Goal: Check status: Check status

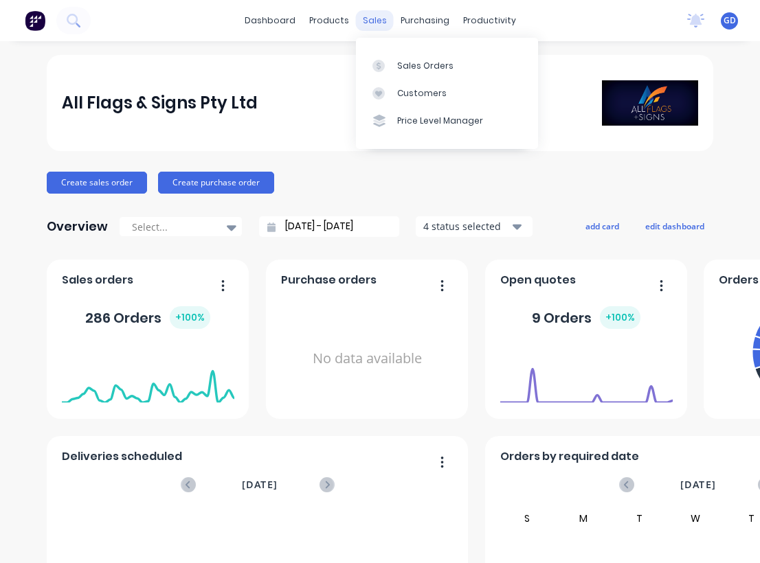
click at [370, 25] on div "sales" at bounding box center [375, 20] width 38 height 21
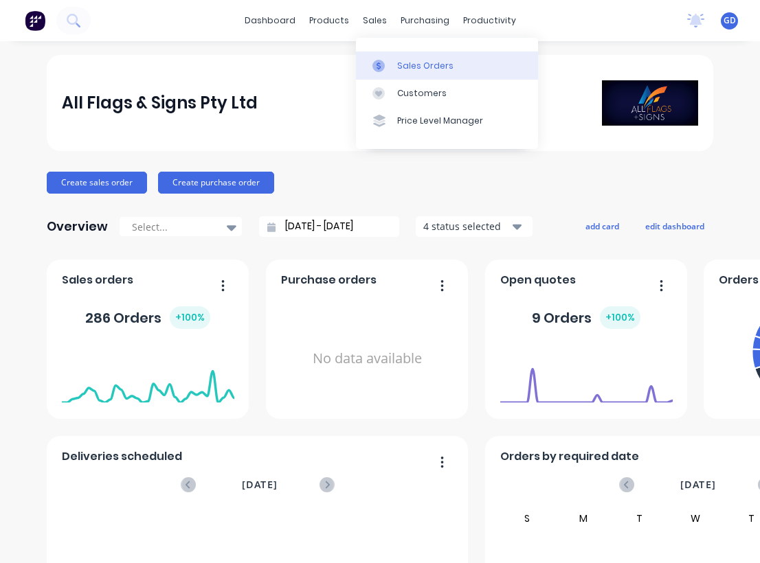
click at [410, 67] on div "Sales Orders" at bounding box center [425, 66] width 56 height 12
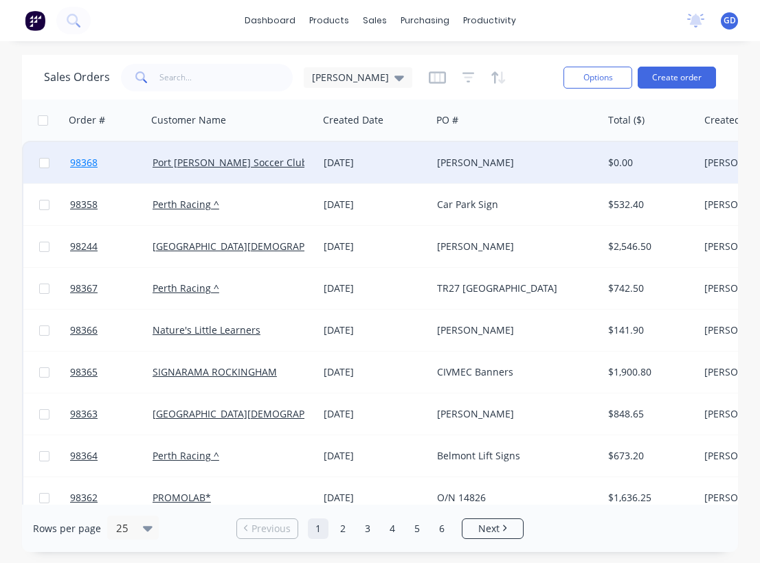
click at [87, 165] on span "98368" at bounding box center [83, 163] width 27 height 14
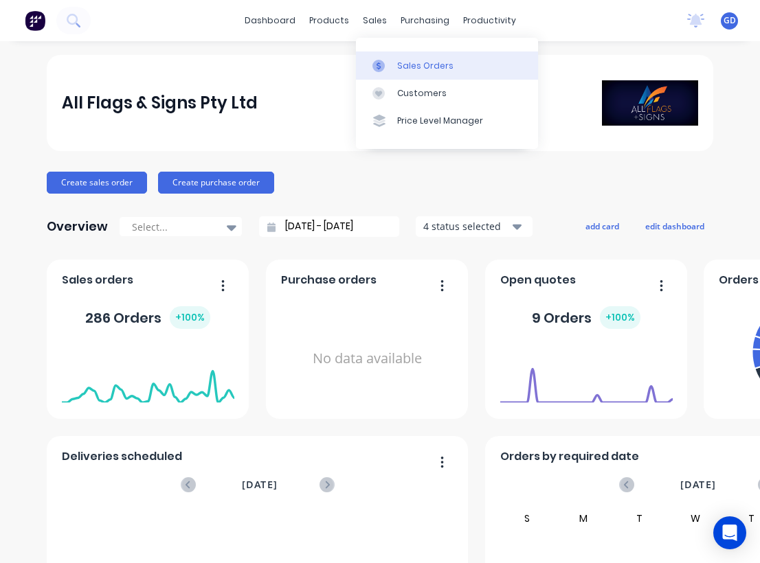
click at [404, 62] on div "Sales Orders" at bounding box center [425, 66] width 56 height 12
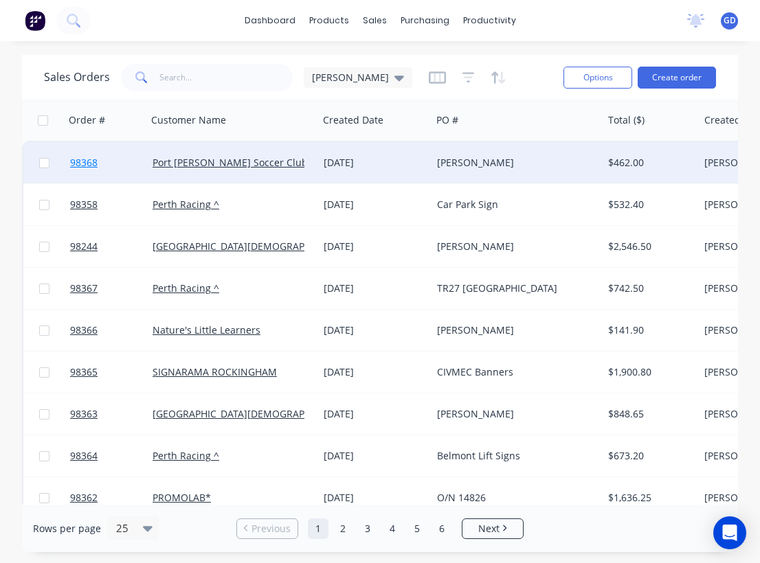
click at [80, 165] on span "98368" at bounding box center [83, 163] width 27 height 14
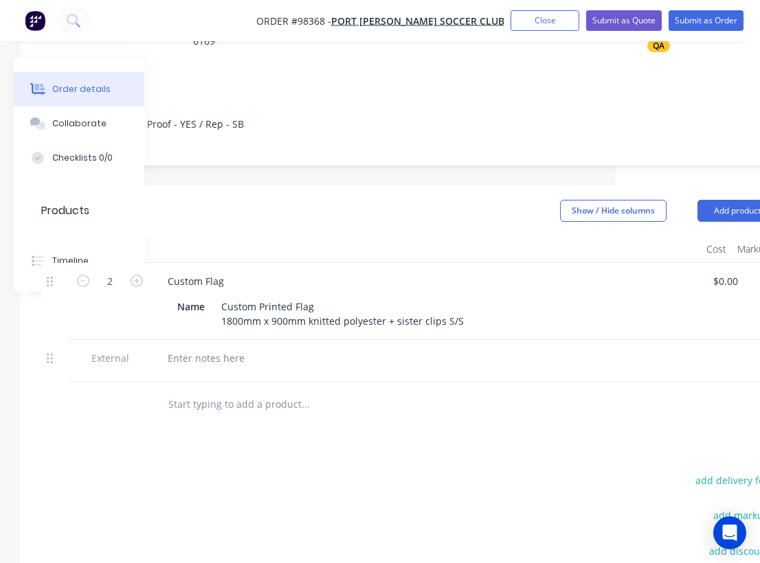
scroll to position [238, 0]
